Goal: Information Seeking & Learning: Learn about a topic

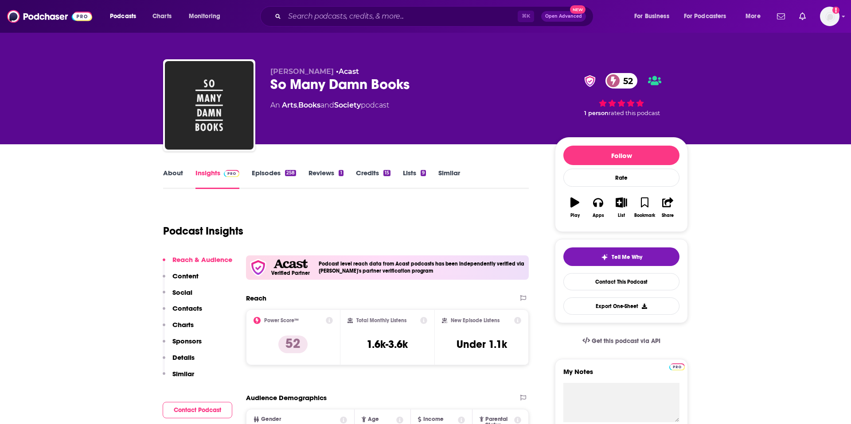
click at [176, 175] on link "About" at bounding box center [173, 179] width 20 height 20
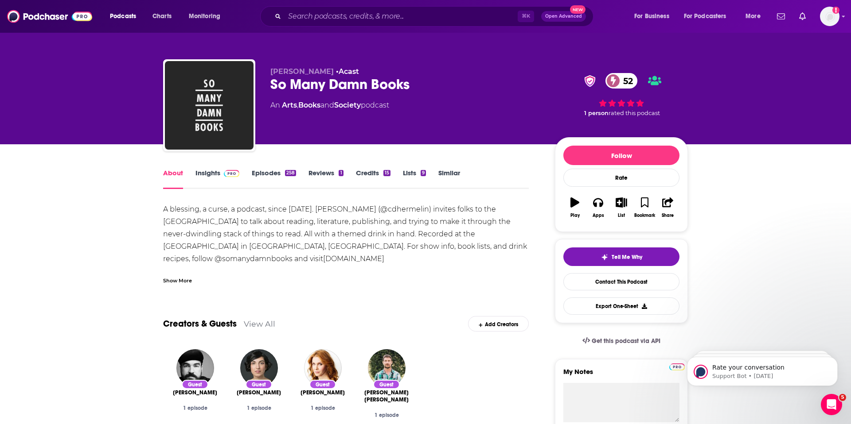
click at [210, 172] on link "Insights" at bounding box center [217, 179] width 44 height 20
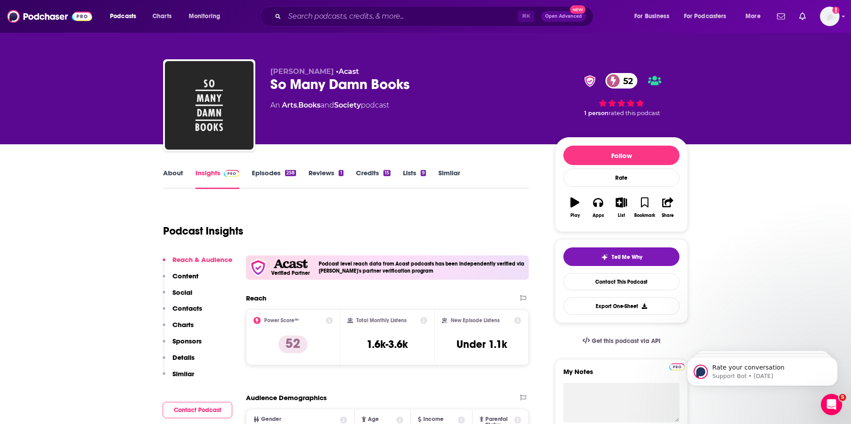
click at [184, 305] on p "Contacts" at bounding box center [187, 308] width 30 height 8
click at [265, 171] on link "Episodes 258" at bounding box center [274, 179] width 44 height 20
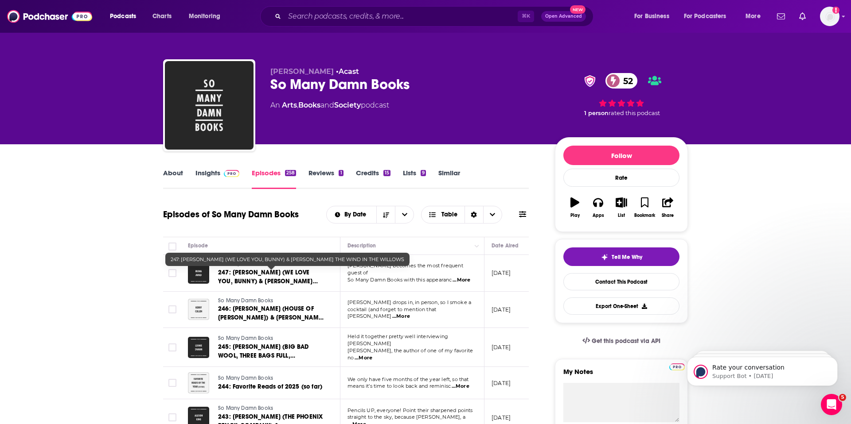
click at [289, 277] on span "247: [PERSON_NAME] (WE LOVE YOU, BUNNY) & [PERSON_NAME] THE WIND IN THE WILLOWS" at bounding box center [268, 281] width 100 height 25
